Goal: Check status: Check status

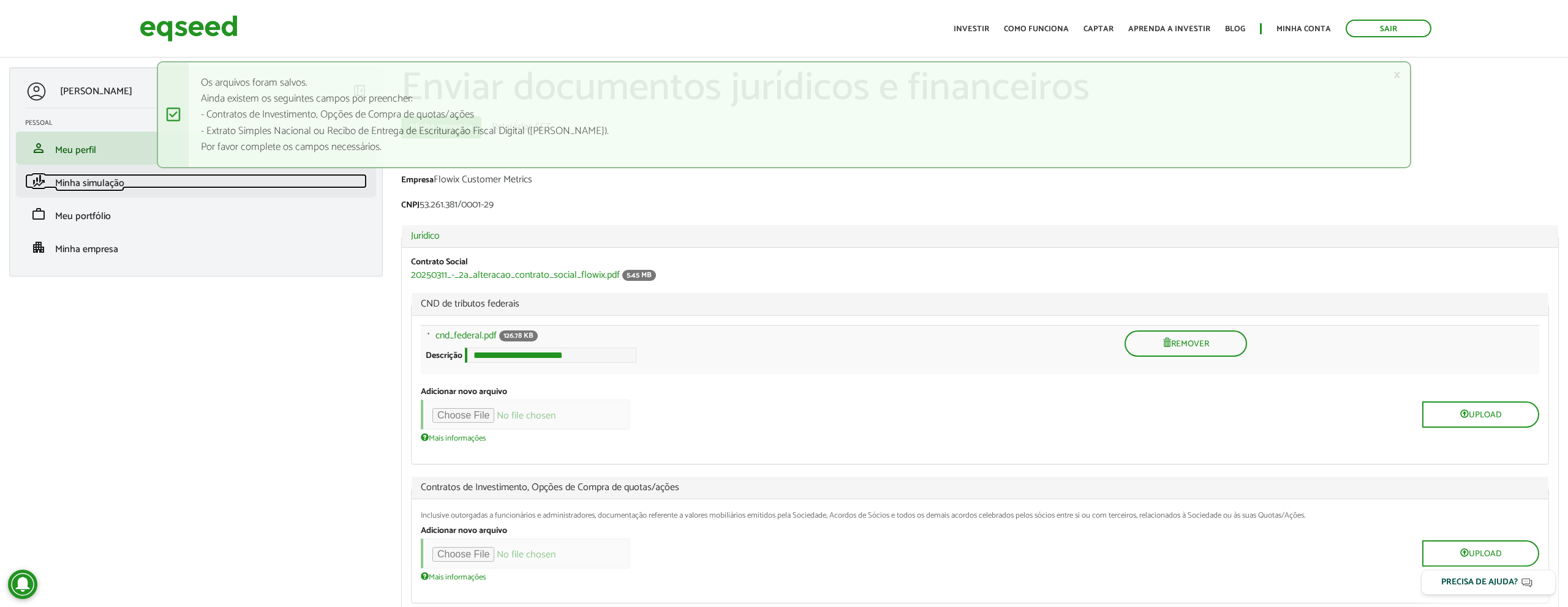
click at [74, 180] on span "Minha simulação" at bounding box center [89, 183] width 69 height 16
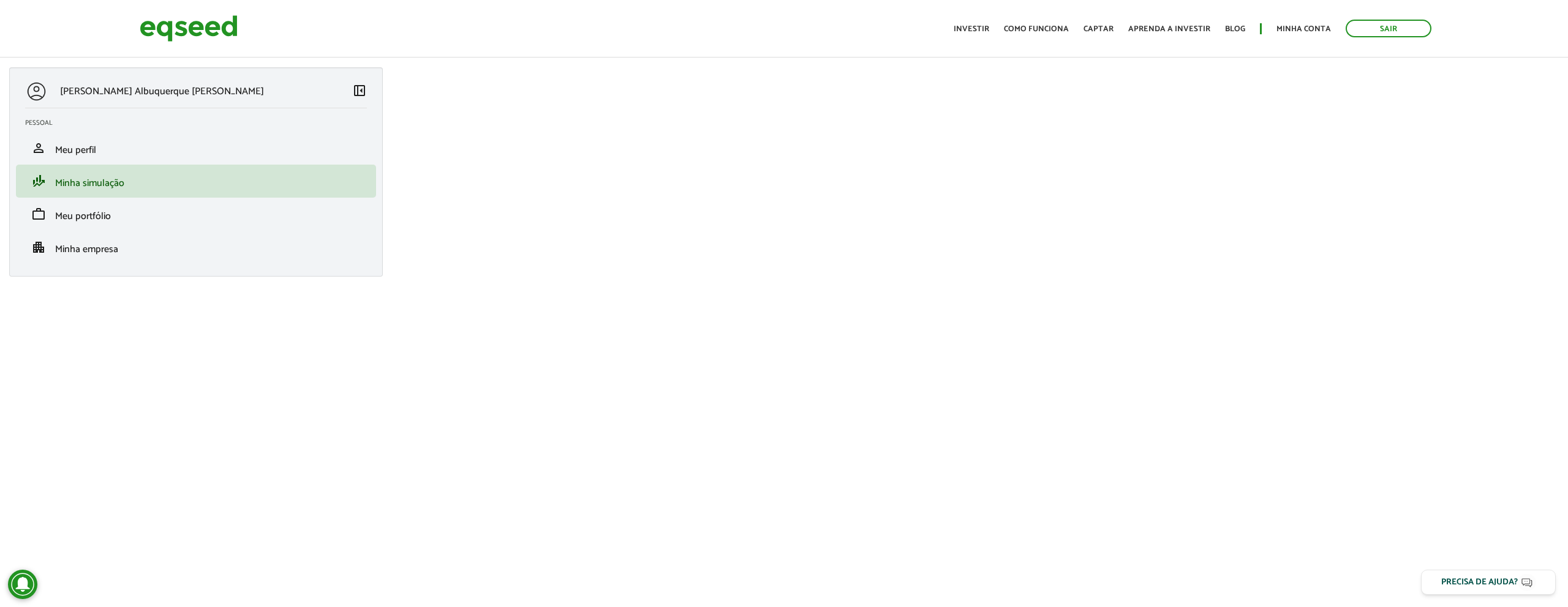
click at [1080, 445] on body "Sair Toggle navigation Toggle navigation Início Investir Como funciona" at bounding box center [784, 304] width 1568 height 607
click at [875, 429] on body "Sair Toggle navigation Toggle navigation Início Investir Como funciona" at bounding box center [784, 304] width 1568 height 607
